Goal: Information Seeking & Learning: Find specific fact

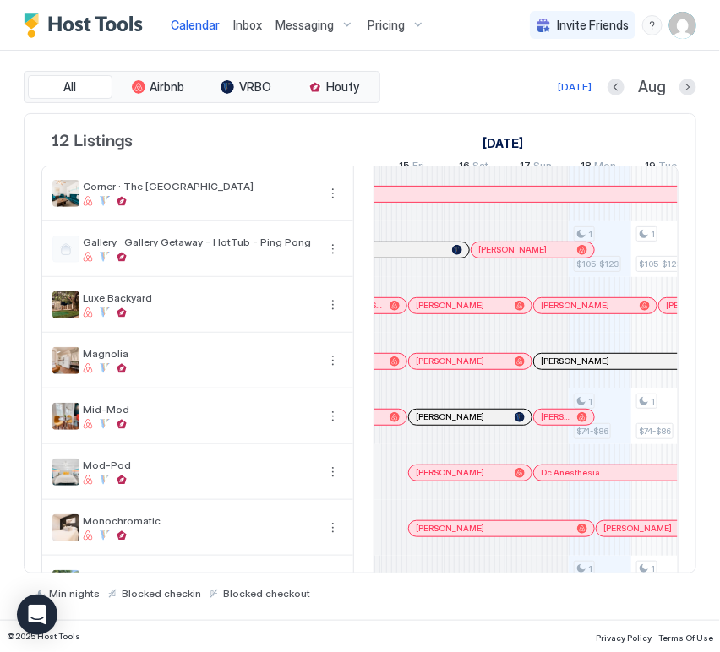
scroll to position [0, 714]
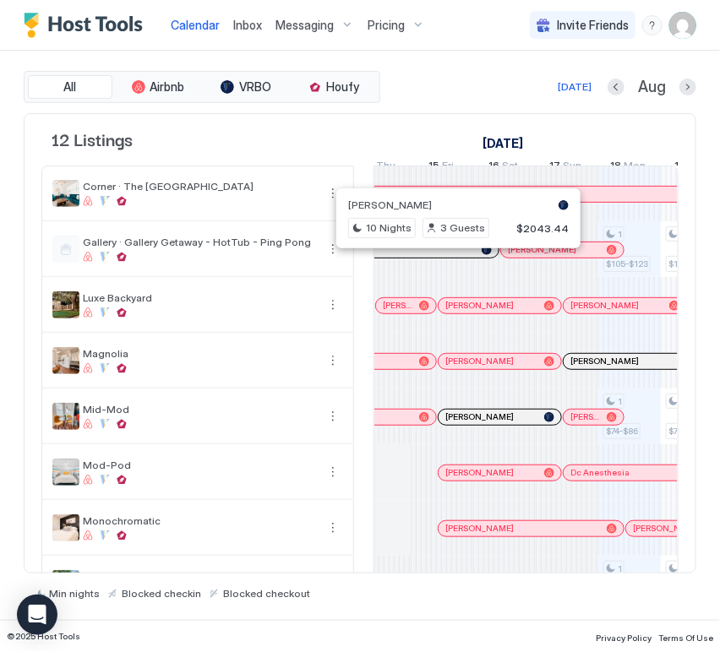
click at [451, 257] on div at bounding box center [452, 250] width 14 height 14
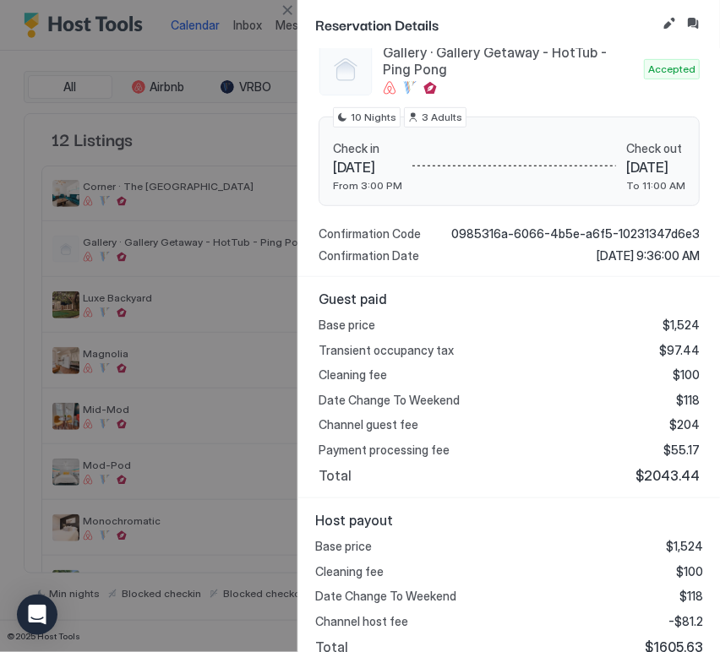
scroll to position [210, 0]
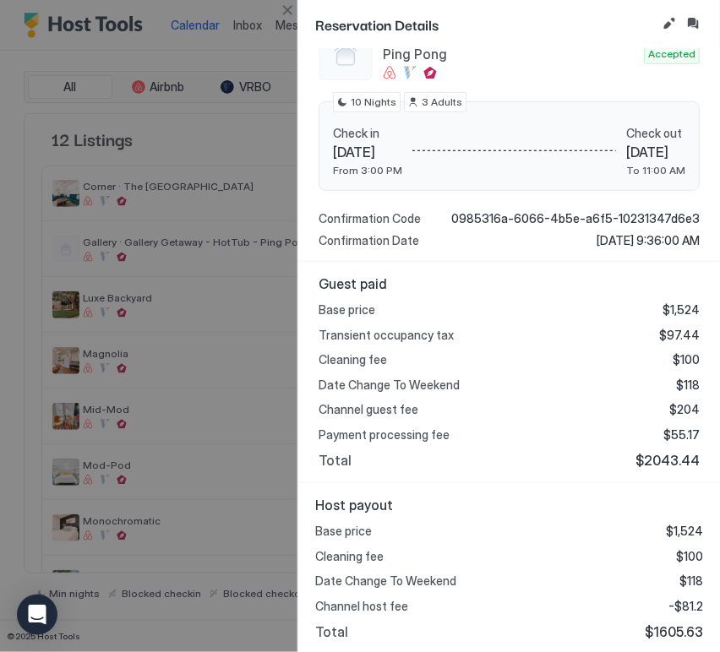
click at [665, 629] on span "$1605.63" at bounding box center [673, 631] width 58 height 17
copy span "1605.63"
click at [473, 478] on div "Guest paid Base price $1,524 Transient occupancy tax $97.44 Cleaning fee $100 D…" at bounding box center [508, 372] width 421 height 221
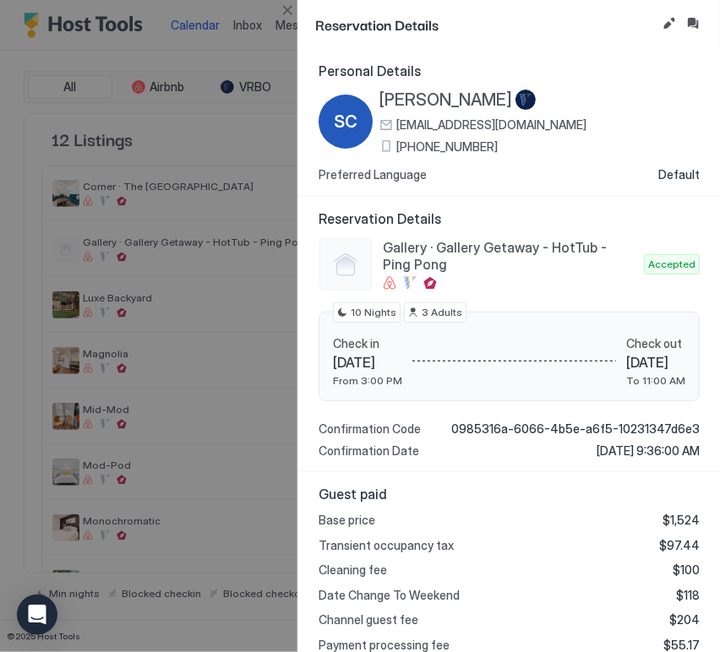
click at [237, 193] on div at bounding box center [360, 326] width 720 height 652
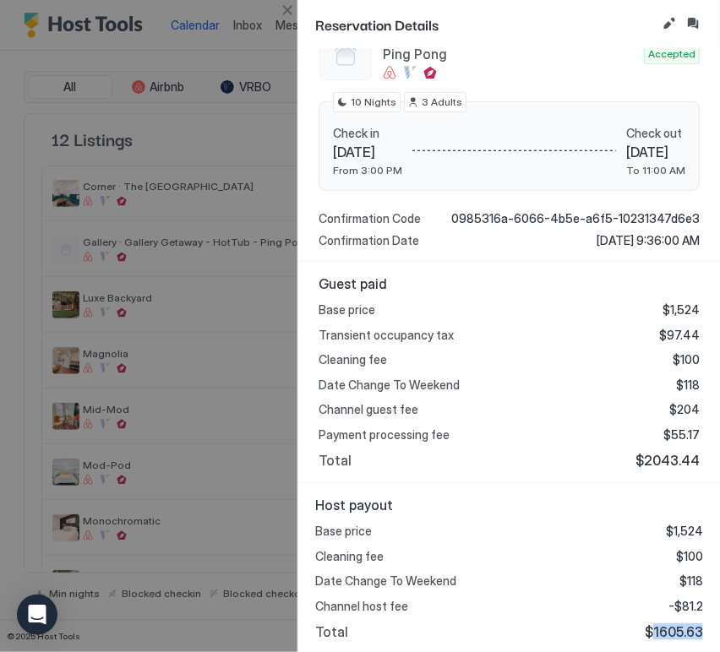
drag, startPoint x: 697, startPoint y: 634, endPoint x: 640, endPoint y: 635, distance: 56.6
click at [640, 635] on div "Host payout Base price $1,524 Cleaning fee $100 Date Change To Weekend $118 Cha…" at bounding box center [508, 568] width 421 height 171
copy span "1605.63"
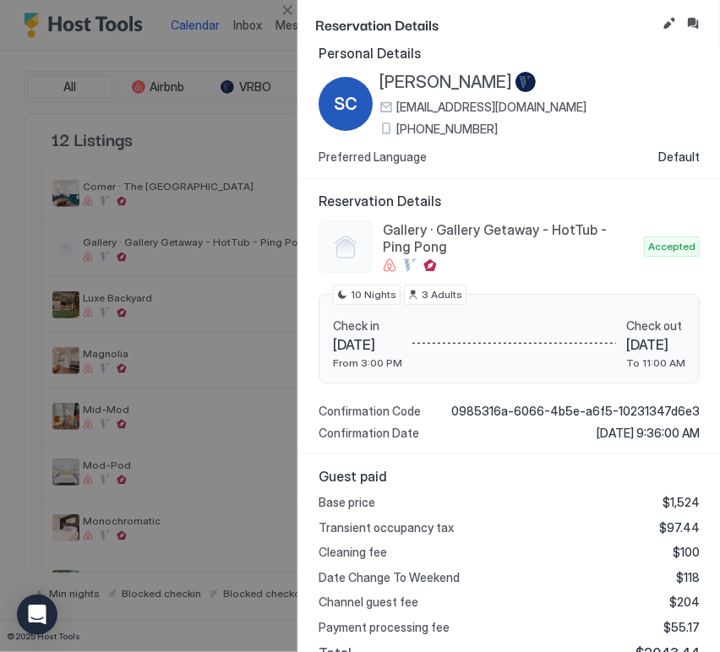
scroll to position [0, 0]
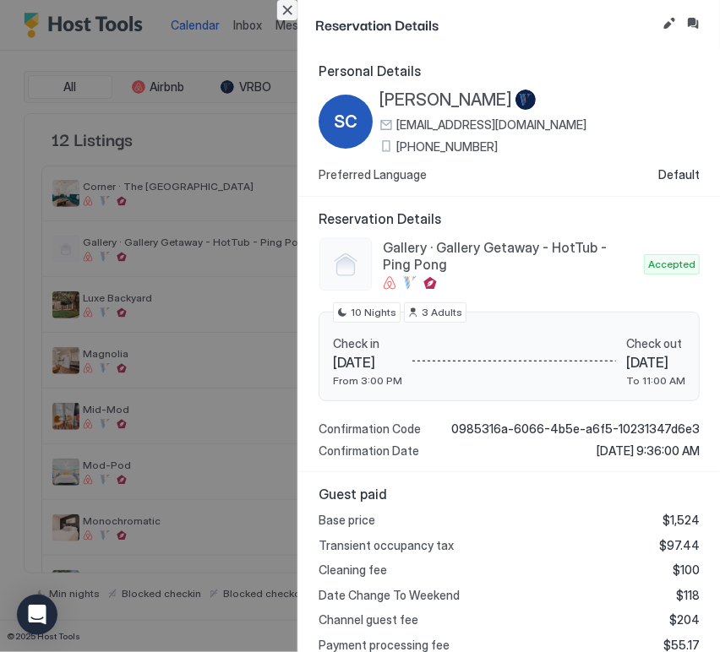
click at [293, 16] on button "Close" at bounding box center [287, 10] width 20 height 20
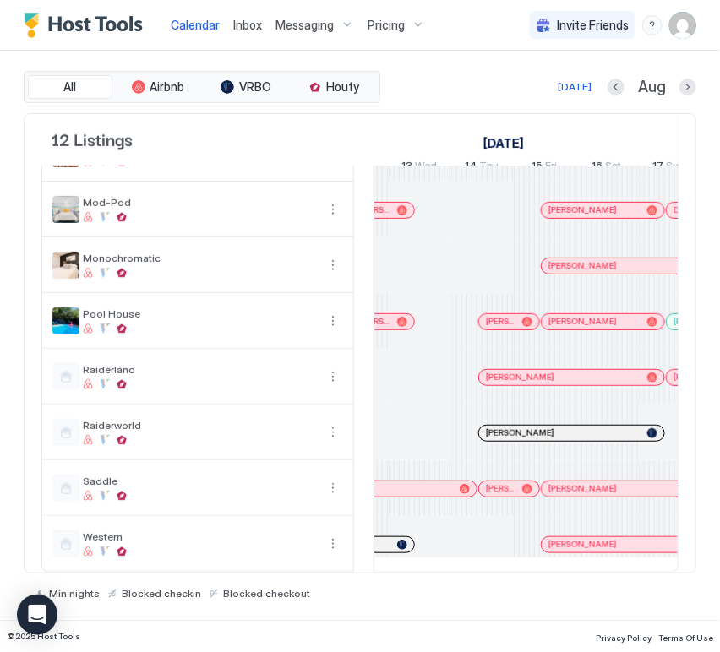
scroll to position [0, 590]
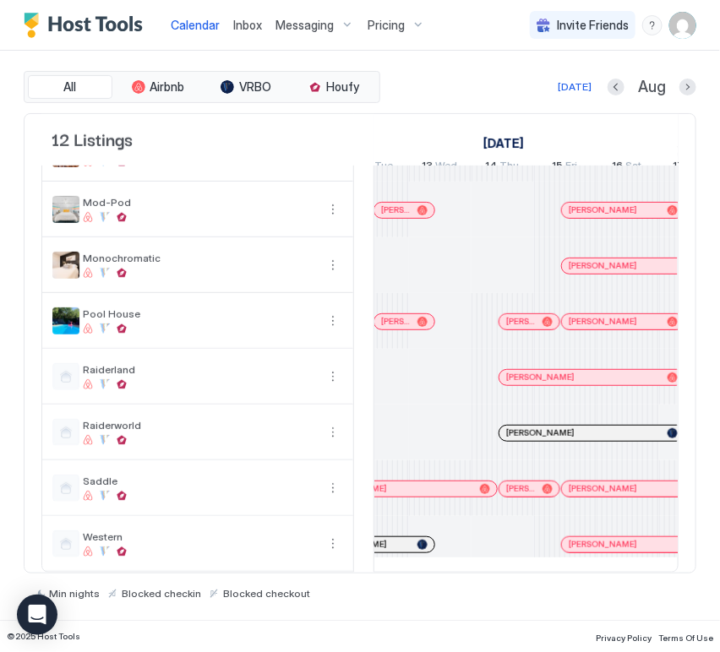
drag, startPoint x: 395, startPoint y: 529, endPoint x: 404, endPoint y: 514, distance: 17.4
click at [395, 538] on div at bounding box center [396, 545] width 14 height 14
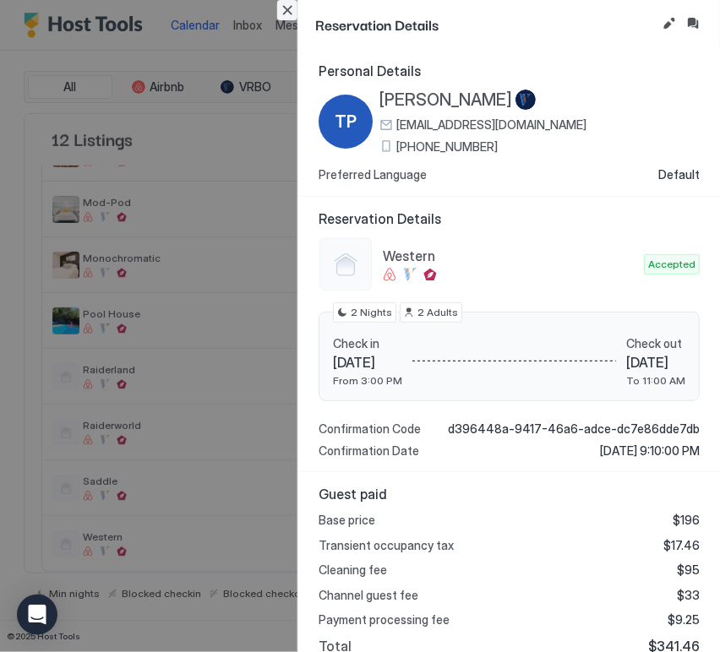
click at [281, 16] on button "Close" at bounding box center [287, 10] width 20 height 20
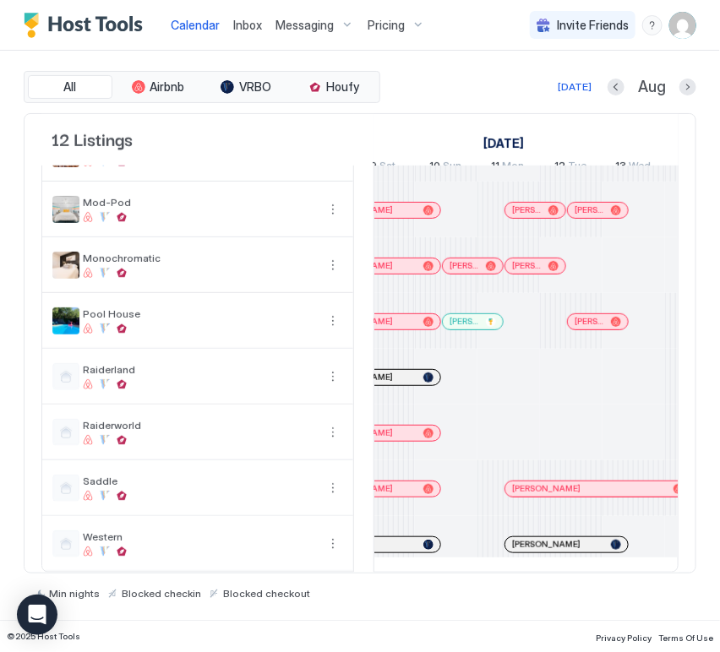
scroll to position [0, 386]
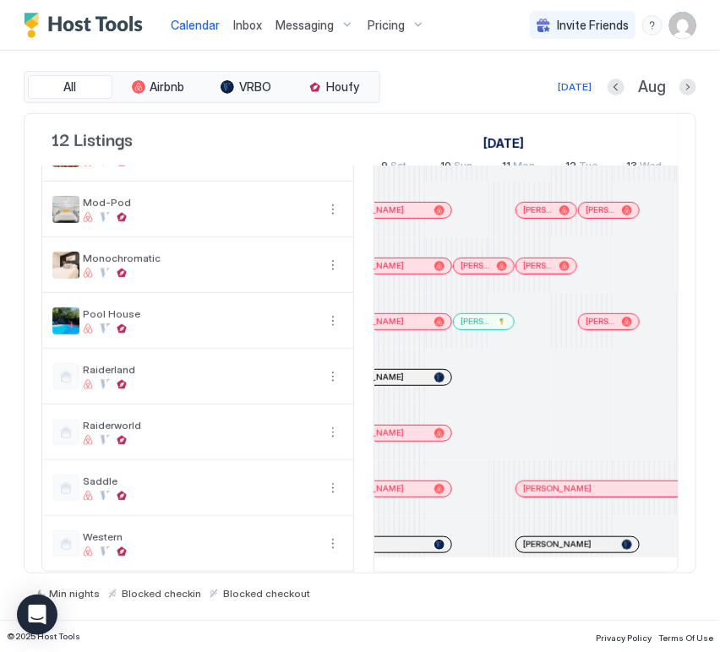
click at [0, 0] on div at bounding box center [0, 0] width 0 height 0
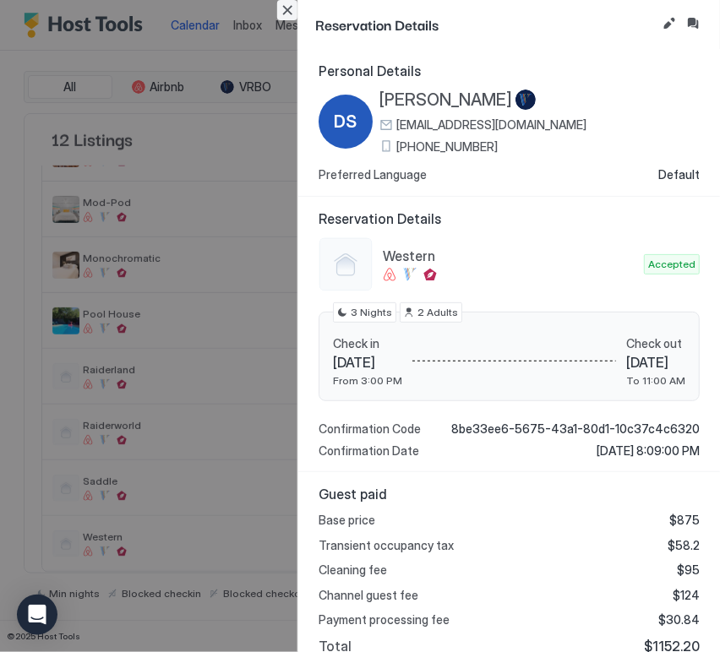
click at [280, 11] on button "Close" at bounding box center [287, 10] width 20 height 20
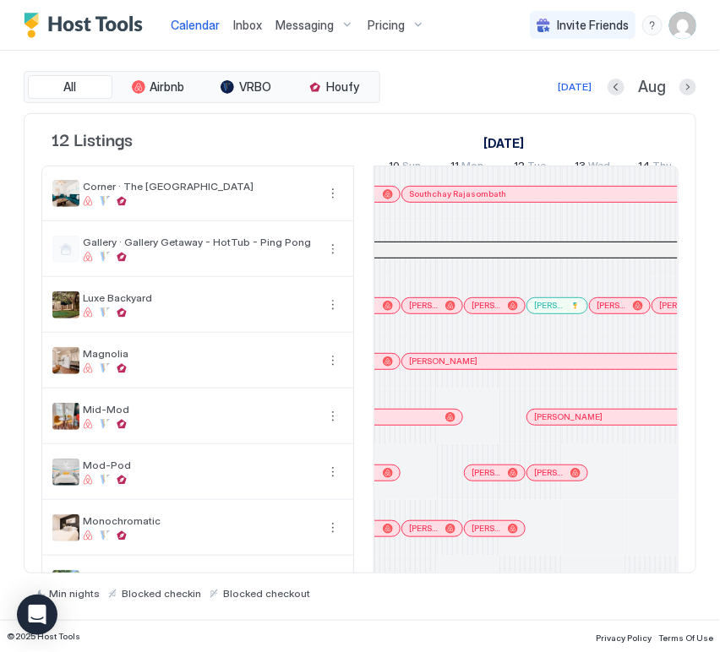
scroll to position [0, 468]
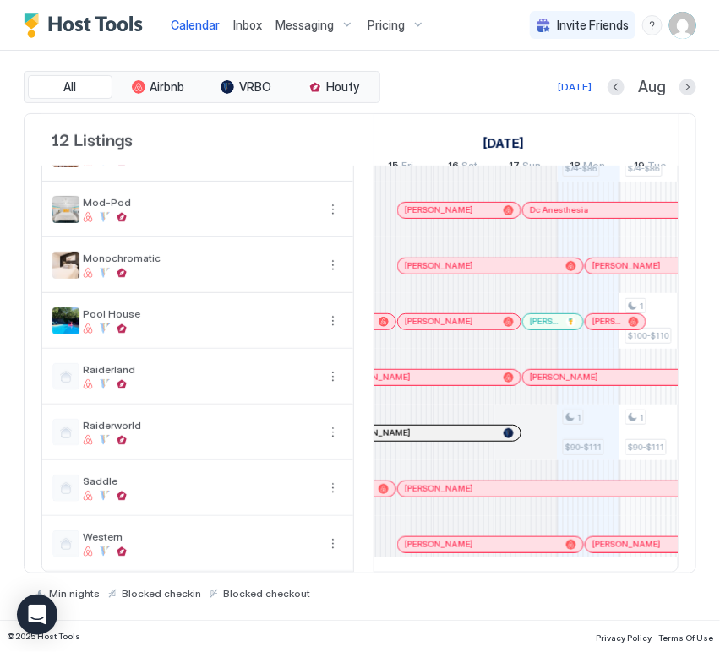
click at [450, 427] on div at bounding box center [451, 434] width 14 height 14
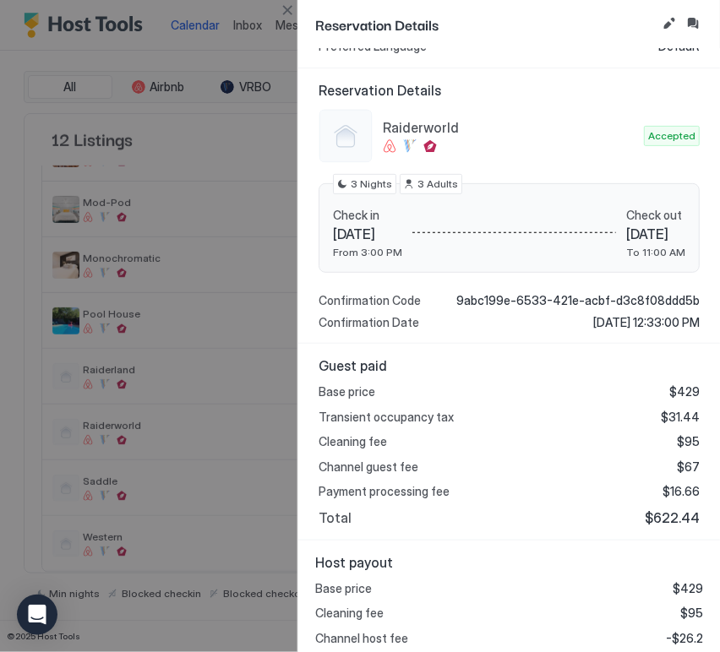
scroll to position [161, 0]
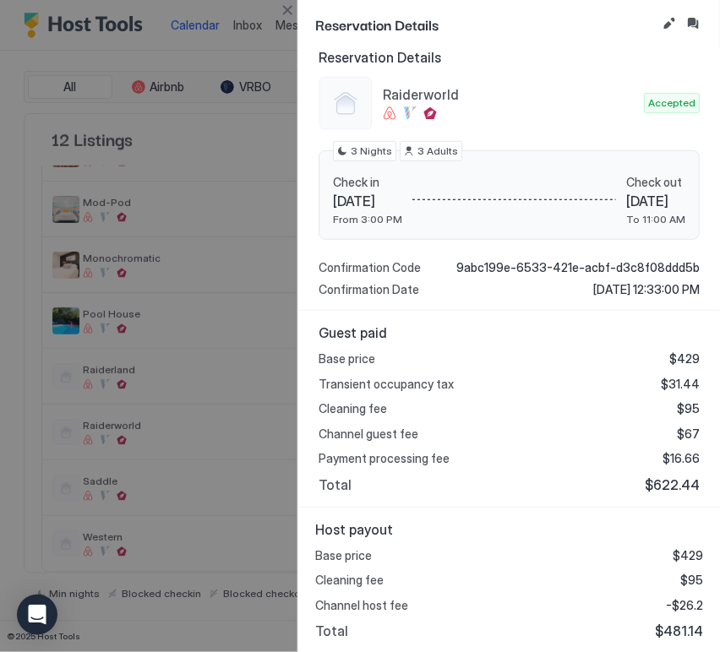
click at [666, 627] on span "$481.14" at bounding box center [679, 630] width 48 height 17
click at [667, 627] on span "$481.14" at bounding box center [679, 630] width 48 height 17
copy span "481.14"
click at [604, 545] on div "Host payout Base price $429 Cleaning fee $95 Channel host fee -$26.2 Total $481…" at bounding box center [509, 580] width 388 height 119
click at [680, 625] on span "$481.14" at bounding box center [679, 630] width 48 height 17
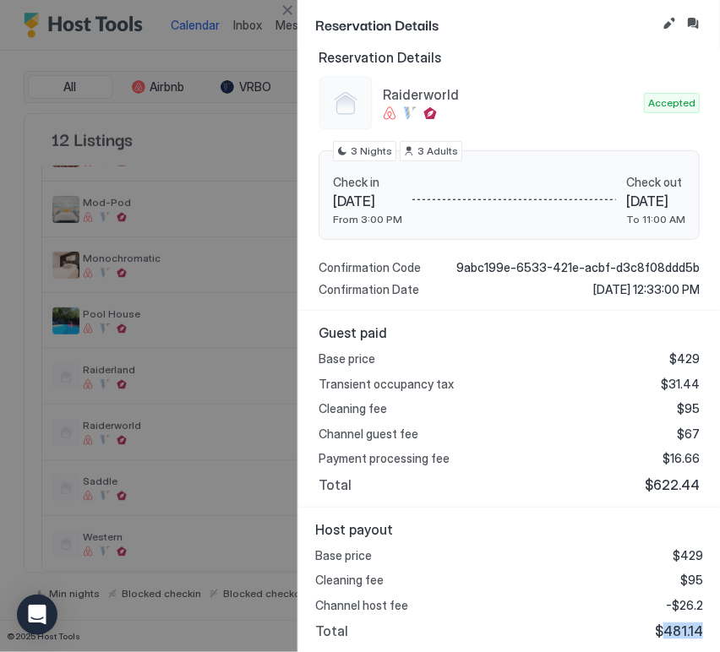
click at [680, 625] on span "$481.14" at bounding box center [679, 630] width 48 height 17
copy span "481.14"
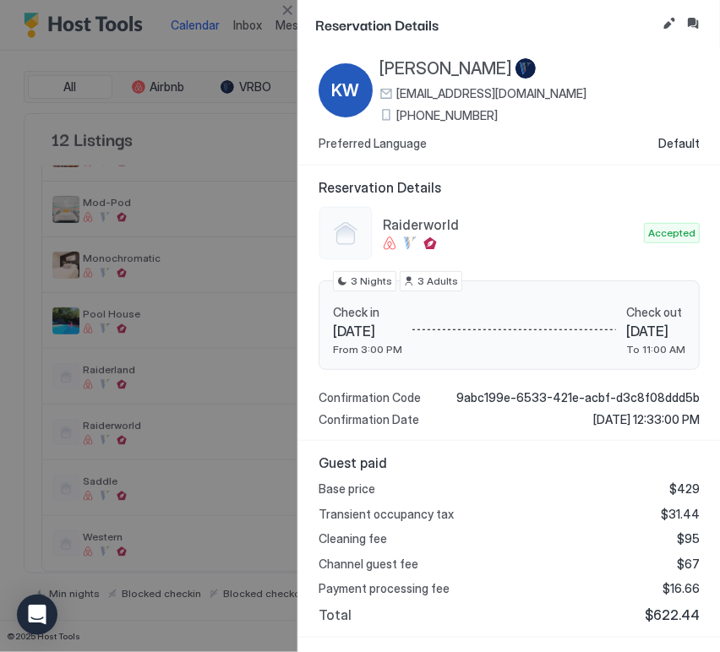
scroll to position [0, 0]
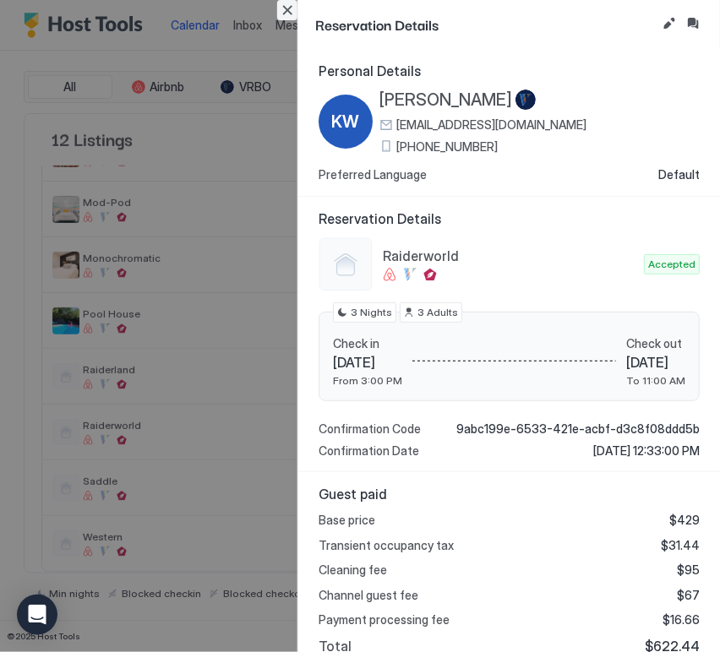
click at [285, 19] on button "Close" at bounding box center [287, 10] width 20 height 20
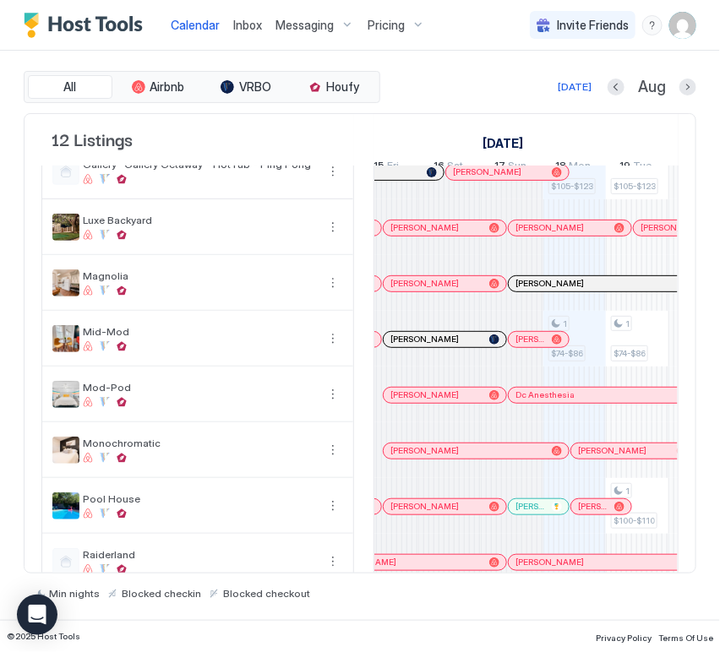
scroll to position [0, 700]
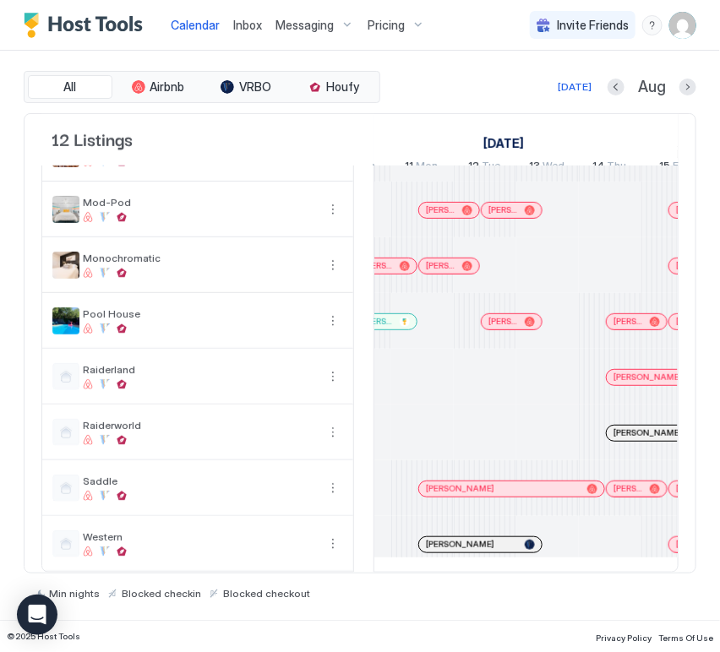
click at [481, 538] on div at bounding box center [482, 545] width 14 height 14
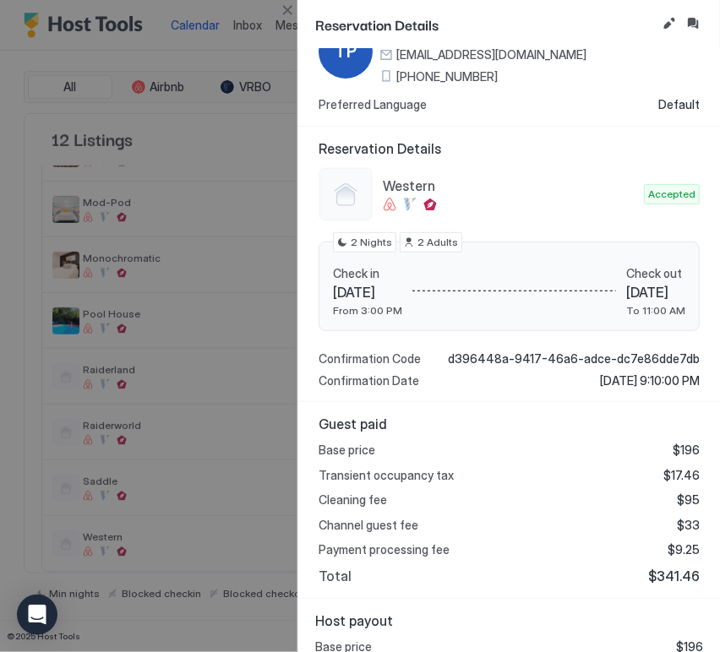
scroll to position [161, 0]
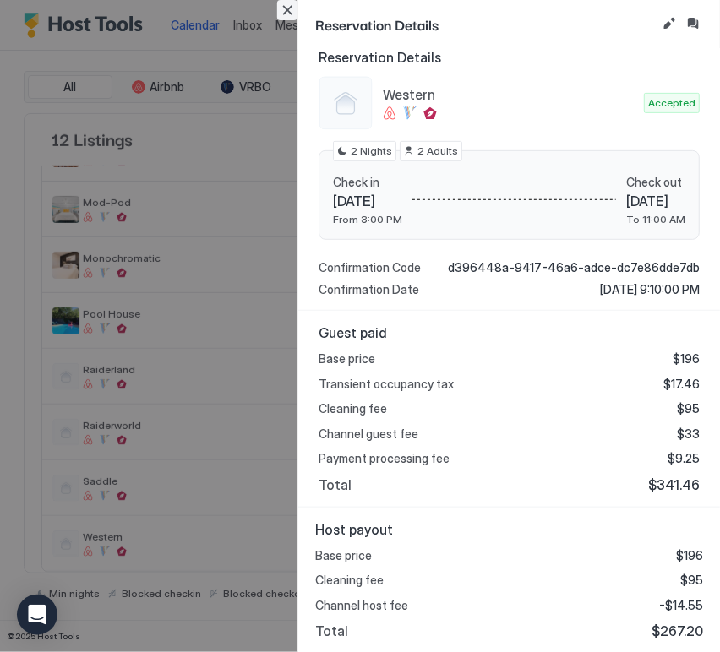
click at [291, 6] on button "Close" at bounding box center [287, 10] width 20 height 20
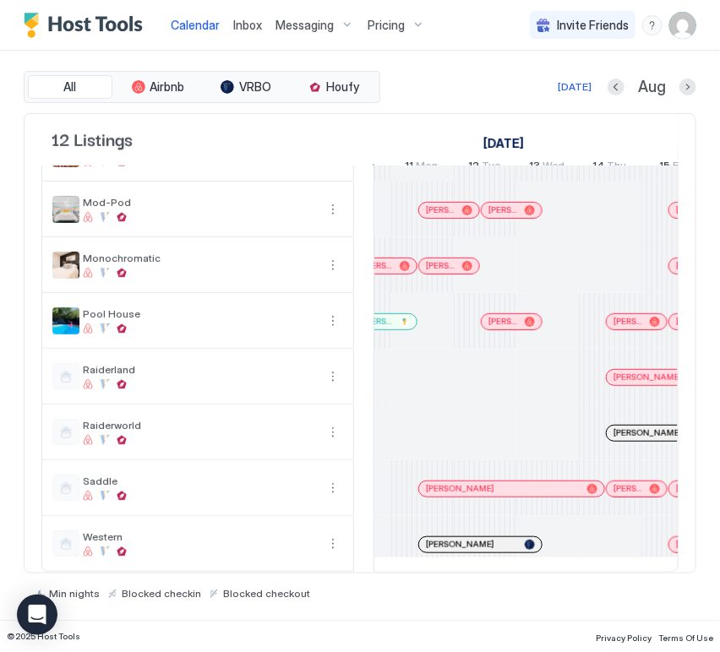
click at [488, 538] on div at bounding box center [482, 545] width 14 height 14
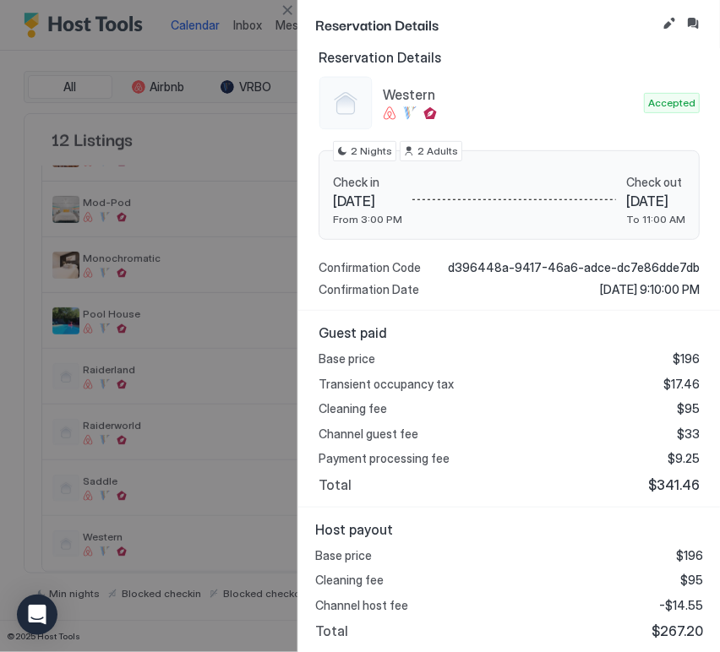
click at [676, 637] on span "$267.20" at bounding box center [677, 630] width 52 height 17
click at [676, 630] on span "$267.20" at bounding box center [677, 630] width 52 height 17
copy span "267.20"
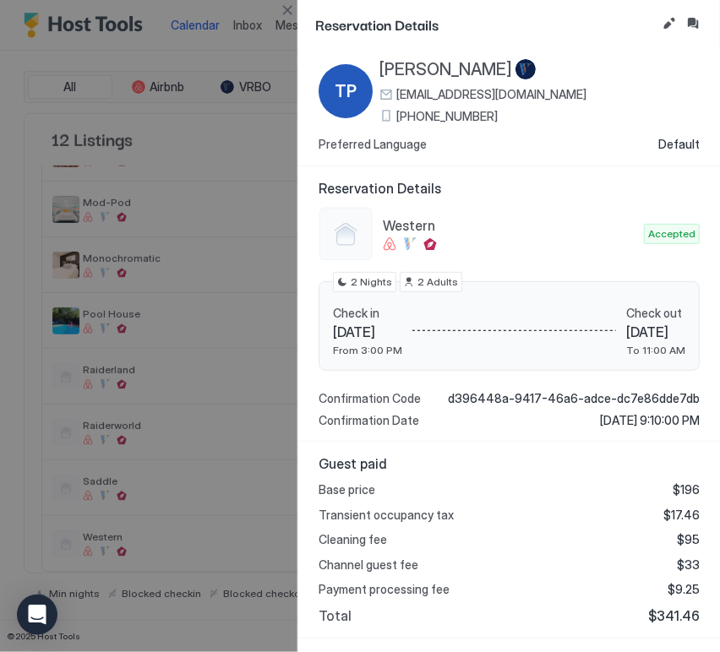
scroll to position [0, 0]
